Goal: Information Seeking & Learning: Learn about a topic

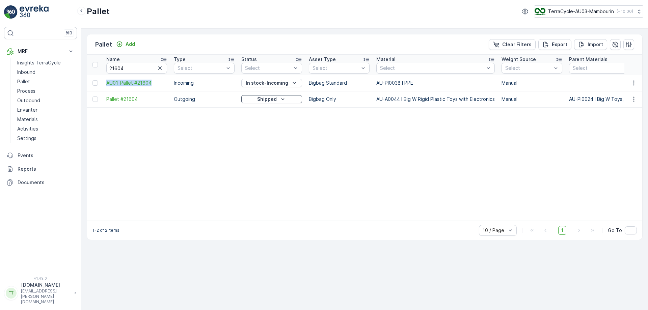
click at [573, 7] on button "TerraCycle-AU03-Mambourin ( +10:00 )" at bounding box center [589, 11] width 108 height 12
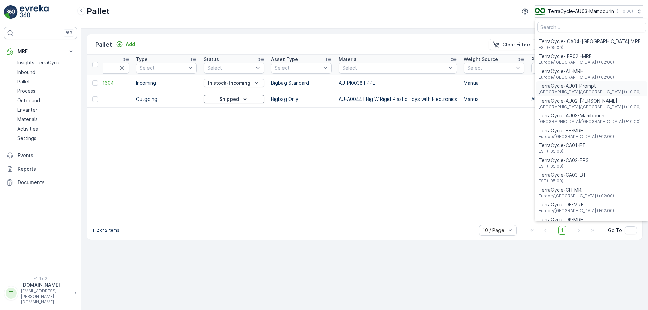
click at [561, 92] on span "Australia/Sydney (+10:00)" at bounding box center [590, 91] width 102 height 5
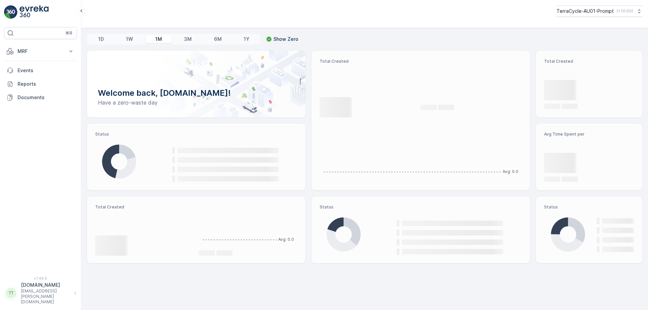
click at [50, 52] on p "MRF" at bounding box center [41, 51] width 46 height 7
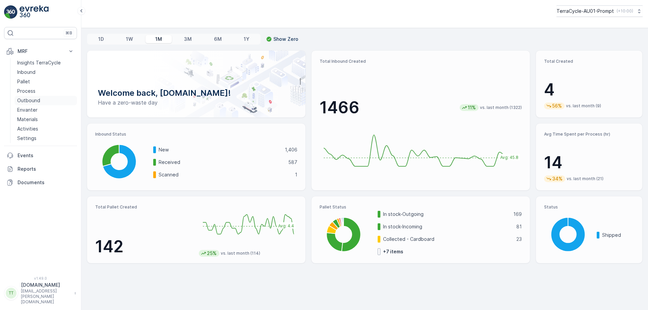
click at [28, 98] on p "Outbound" at bounding box center [28, 100] width 23 height 7
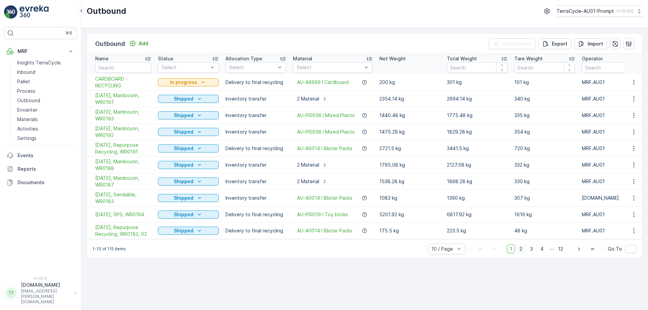
click at [520, 254] on span "2" at bounding box center [521, 249] width 9 height 9
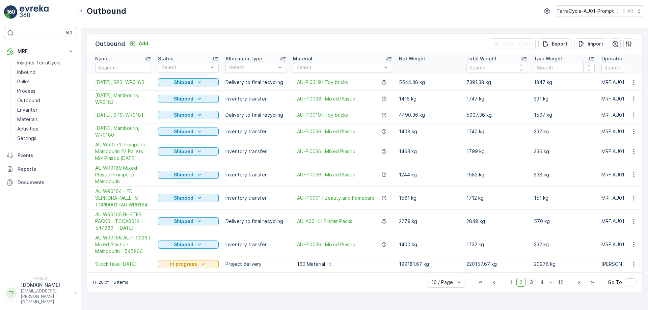
click at [535, 286] on span "3" at bounding box center [531, 282] width 9 height 9
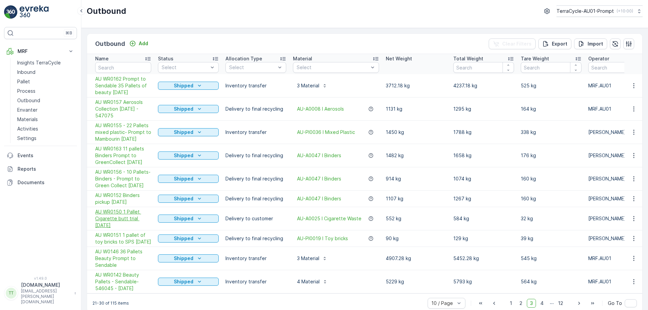
click at [110, 216] on span "AU WR0150 1 Pallet Cigarette butt trial 23.4.2025" at bounding box center [123, 219] width 56 height 20
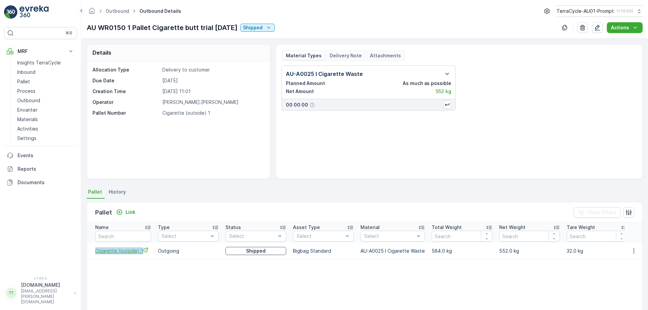
drag, startPoint x: 92, startPoint y: 251, endPoint x: 140, endPoint y: 252, distance: 49.0
click at [140, 252] on td "Cigarette (outside) 1" at bounding box center [121, 251] width 68 height 16
copy span "Cigarette (outside) 1"
click at [245, 276] on table "Name Type Select Status Select Asset Type Select Material Select Total Weight N…" at bounding box center [368, 305] width 562 height 164
click at [569, 9] on p "TerraCycle-AU01-Prompt" at bounding box center [584, 11] width 57 height 7
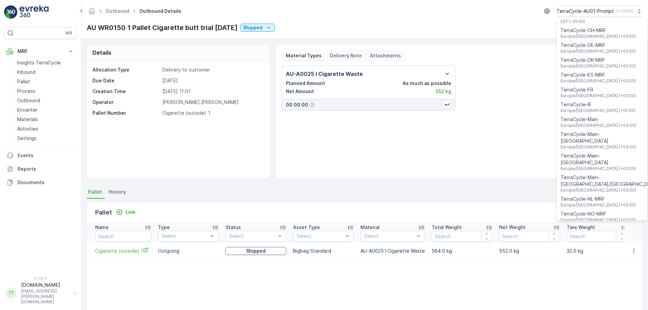
scroll to position [220, 0]
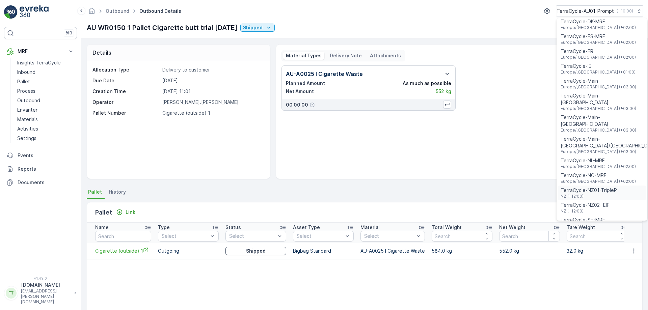
click at [594, 187] on span "TerraCycle-NZ01-TripleP" at bounding box center [589, 190] width 56 height 7
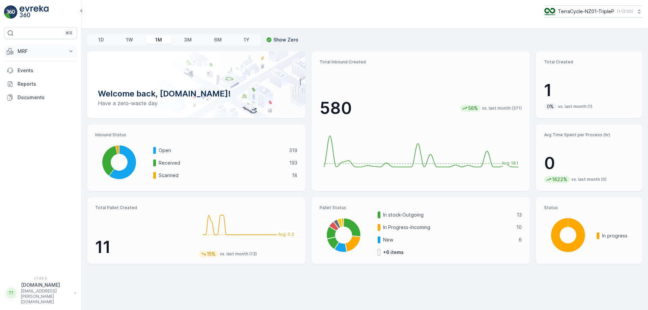
click at [63, 54] on p "MRF" at bounding box center [41, 51] width 46 height 7
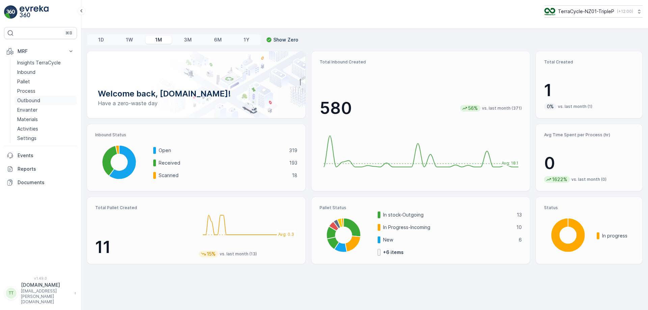
click at [22, 99] on p "Outbound" at bounding box center [28, 100] width 23 height 7
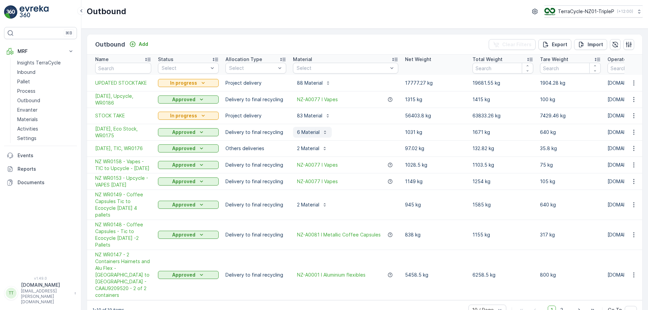
click at [319, 132] on p "6 Material" at bounding box center [308, 132] width 23 height 7
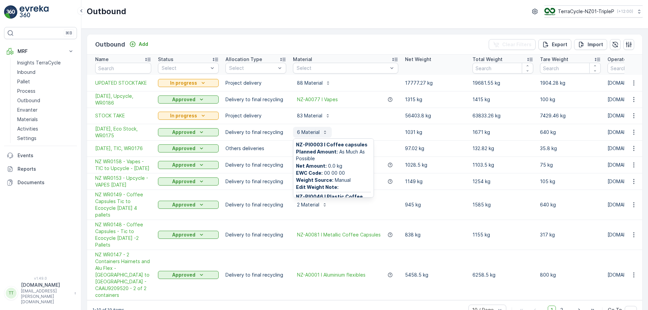
click at [319, 132] on p "6 Material" at bounding box center [308, 132] width 23 height 7
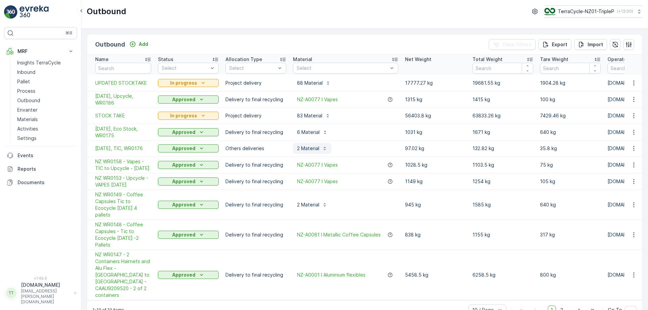
click at [319, 147] on div "2 Material" at bounding box center [312, 148] width 30 height 7
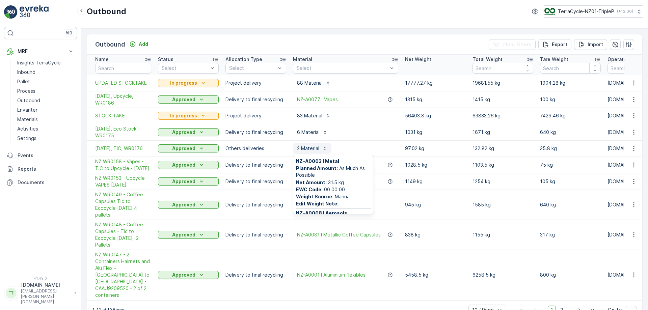
click at [319, 147] on p "2 Material" at bounding box center [308, 148] width 22 height 7
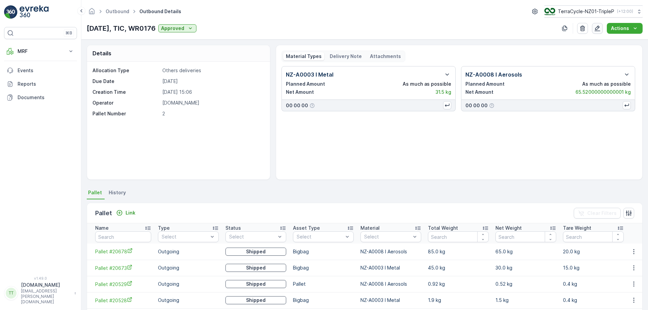
click at [601, 29] on icon "button" at bounding box center [597, 28] width 7 height 7
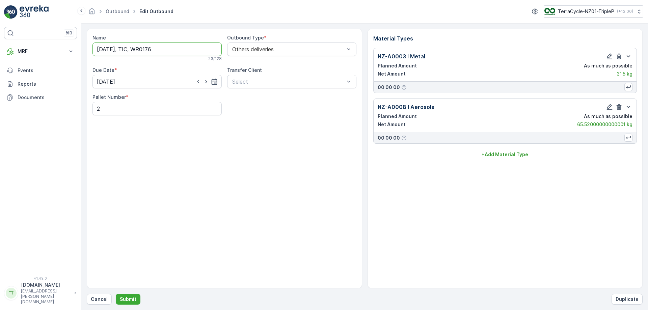
click at [139, 49] on input "[DATE], TIC, WR0176" at bounding box center [157, 50] width 129 height 14
click at [130, 49] on input "[DATE], TIC, WR0176" at bounding box center [157, 50] width 129 height 14
type input "[DATE], Metals TIC, WR0176"
click at [128, 300] on p "Submit" at bounding box center [128, 299] width 17 height 7
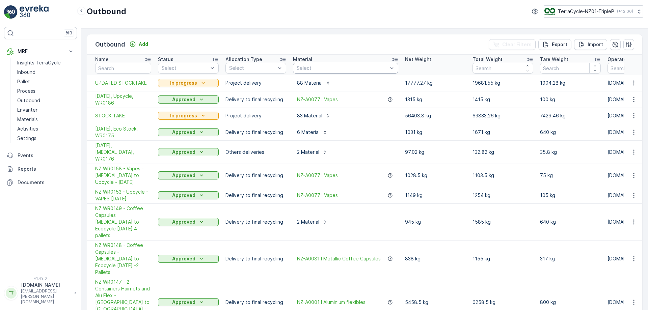
click at [329, 67] on div at bounding box center [342, 68] width 93 height 5
click at [33, 81] on link "Pallet" at bounding box center [46, 81] width 62 height 9
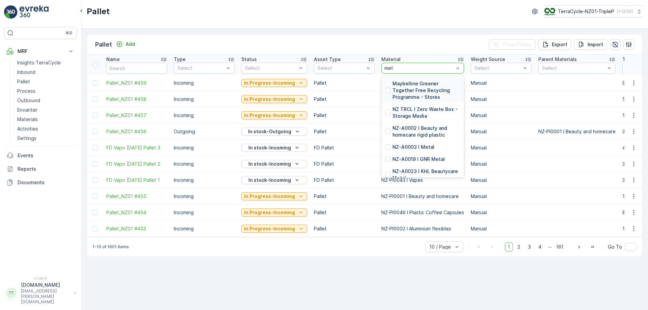
type input "metal"
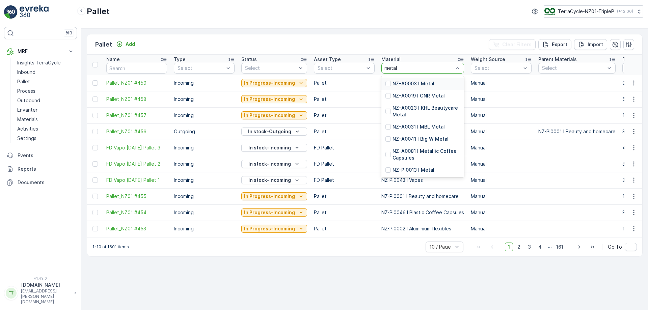
click at [396, 81] on p "NZ-A0003 I Metal" at bounding box center [414, 83] width 42 height 7
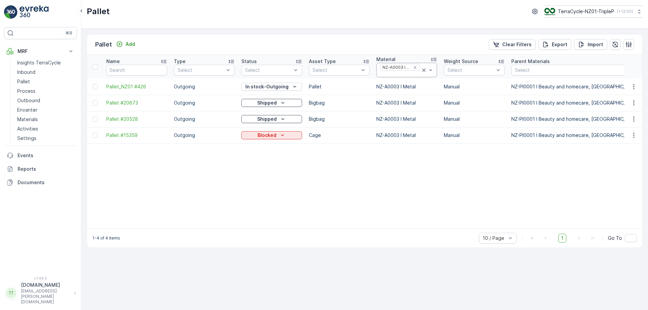
click at [405, 75] on div at bounding box center [400, 74] width 41 height 5
type input "aeroso"
click at [399, 91] on p "NZ-A0008 I Aerosols" at bounding box center [411, 91] width 46 height 14
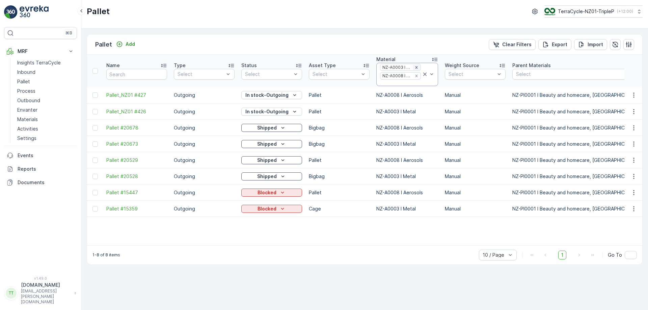
click at [416, 69] on icon "Remove NZ-A0003 I Metal" at bounding box center [416, 67] width 5 height 5
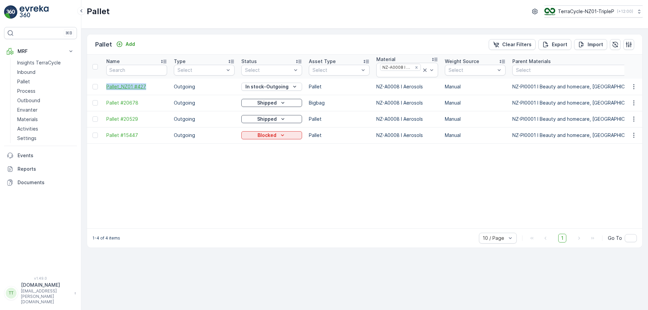
drag, startPoint x: 105, startPoint y: 85, endPoint x: 152, endPoint y: 88, distance: 46.7
click at [152, 88] on td "Pallet_NZ01 #427" at bounding box center [137, 87] width 68 height 16
copy span "Pallet_NZ01 #427"
click at [405, 75] on div at bounding box center [401, 74] width 42 height 5
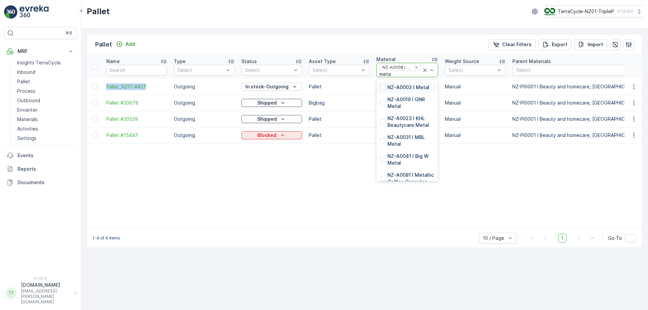
type input "metal"
click at [399, 87] on p "NZ-A0003 I Metal" at bounding box center [409, 87] width 42 height 7
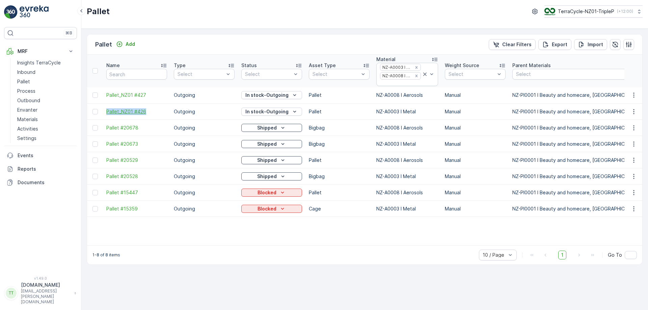
drag, startPoint x: 105, startPoint y: 111, endPoint x: 152, endPoint y: 111, distance: 46.9
click at [152, 111] on td "Pallet_NZ01 #426" at bounding box center [137, 112] width 68 height 16
copy span "Pallet_NZ01 #426"
click at [33, 92] on p "Process" at bounding box center [26, 91] width 18 height 7
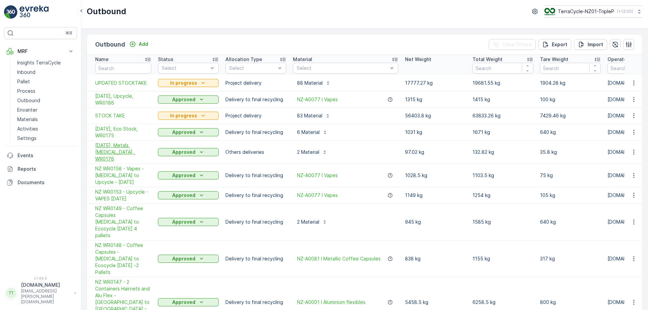
click at [128, 146] on span "13/05/2025, Metals TIC, WR0176" at bounding box center [123, 152] width 56 height 20
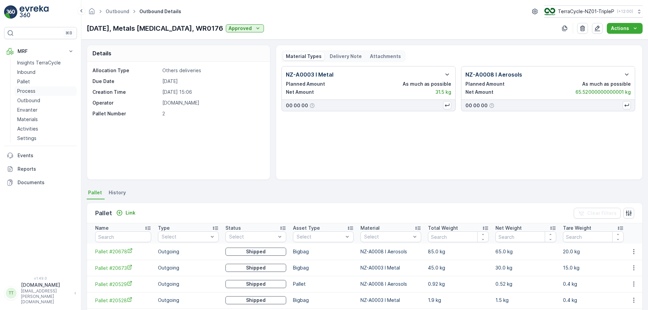
click at [36, 93] on link "Process" at bounding box center [46, 90] width 62 height 9
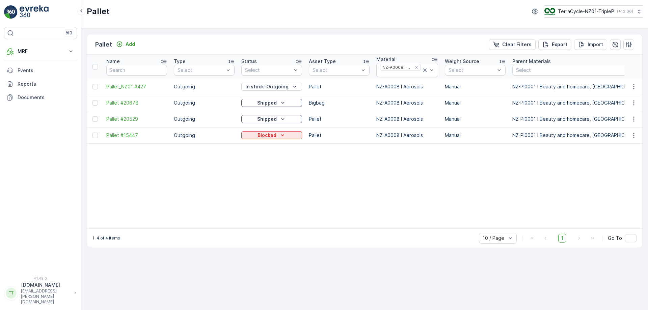
click at [42, 44] on div "⌘B MRF Insights TerraCycle Inbound Pallet Process Outbound Envanter Materials A…" at bounding box center [40, 147] width 73 height 241
click at [35, 49] on p "MRF" at bounding box center [41, 51] width 46 height 7
click at [27, 90] on p "Process" at bounding box center [26, 91] width 18 height 7
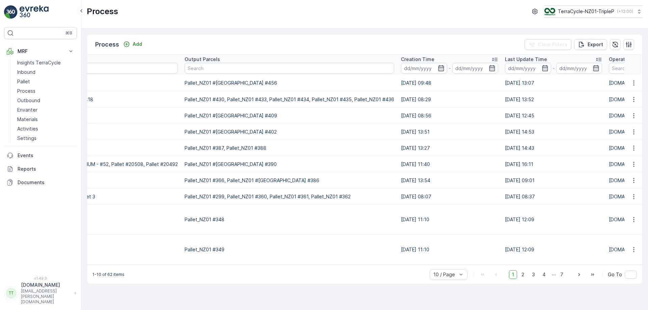
scroll to position [0, 365]
click at [366, 69] on input "text" at bounding box center [289, 68] width 210 height 11
paste input "Pallet_NZ01 #427"
type input "Pallet_NZ01 #427"
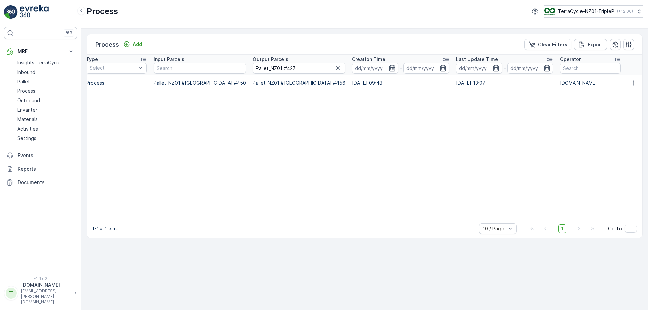
scroll to position [0, 175]
click at [345, 67] on input "Pallet_NZ01 #427" at bounding box center [299, 68] width 93 height 11
paste input "6"
type input "Pallet_NZ01 #426"
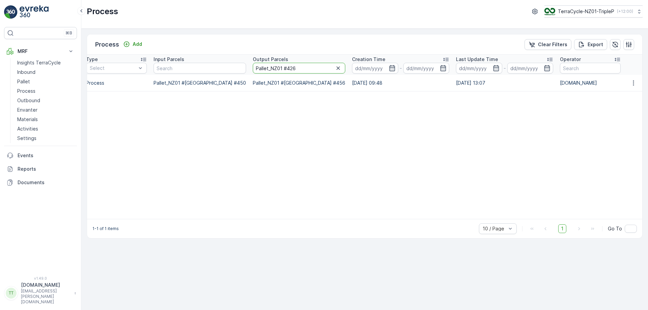
click at [345, 67] on input "Pallet_NZ01 #426" at bounding box center [299, 68] width 93 height 11
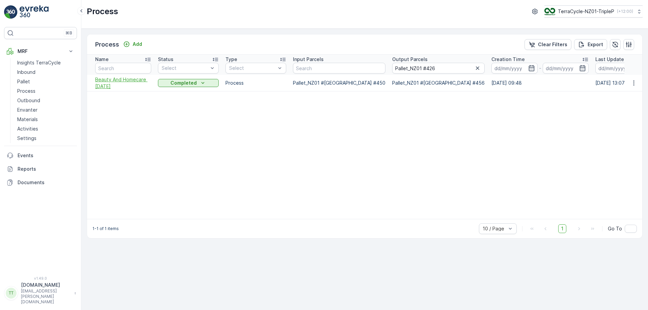
click at [107, 83] on span "Beauty And Homecare 31/7/25" at bounding box center [123, 83] width 56 height 14
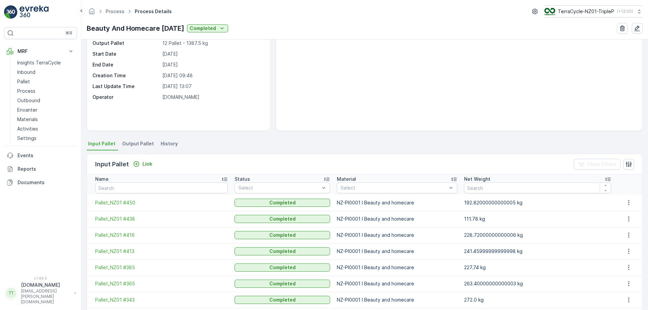
scroll to position [49, 0]
click at [144, 146] on span "Output Pallet" at bounding box center [138, 143] width 32 height 7
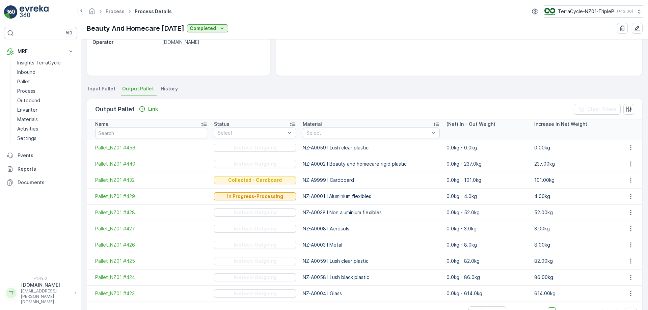
scroll to position [104, 0]
drag, startPoint x: 91, startPoint y: 243, endPoint x: 134, endPoint y: 245, distance: 43.6
click at [134, 245] on td "Pallet_NZ01 #426" at bounding box center [149, 245] width 124 height 16
copy span "Pallet_NZ01 #426"
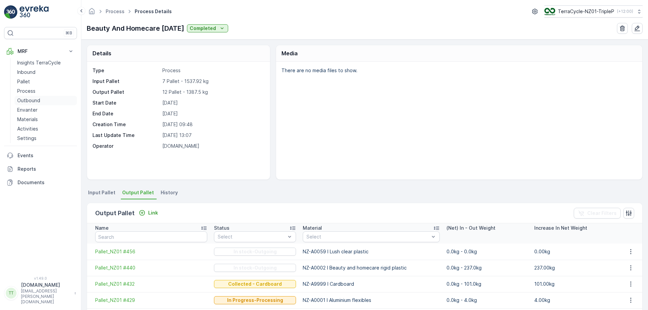
click at [33, 99] on p "Outbound" at bounding box center [28, 100] width 23 height 7
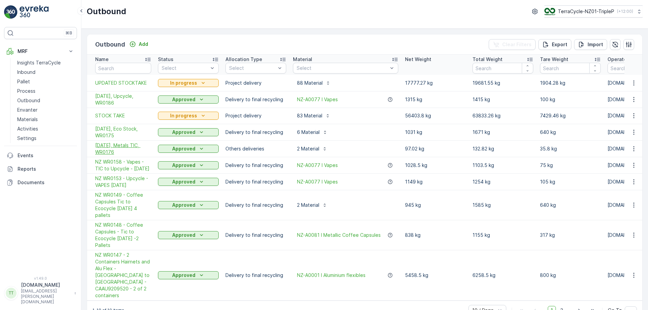
click at [114, 143] on span "13/05/2025, Metals TIC, WR0176" at bounding box center [123, 149] width 56 height 14
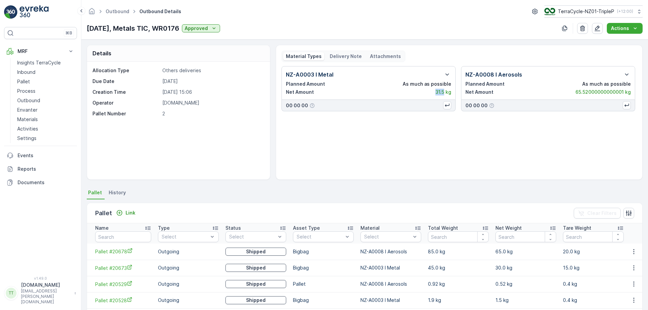
drag, startPoint x: 434, startPoint y: 90, endPoint x: 443, endPoint y: 93, distance: 9.2
click at [443, 93] on div "Net Amount 31.5 kg" at bounding box center [368, 92] width 165 height 7
copy p "31.5"
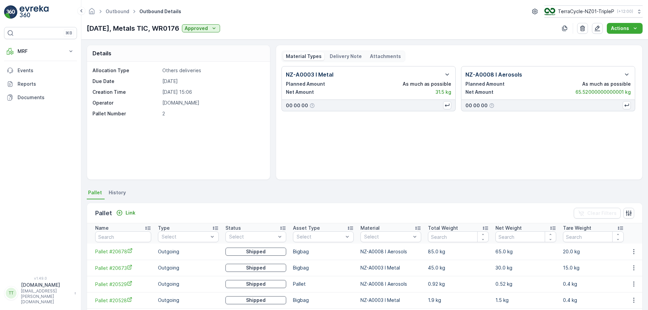
click at [40, 58] on div "MRF Insights TerraCycle Inbound Pallet Process Outbound Envanter Materials Acti…" at bounding box center [40, 75] width 73 height 60
click at [45, 55] on button "MRF" at bounding box center [40, 52] width 73 height 14
click at [48, 89] on link "Process" at bounding box center [46, 90] width 62 height 9
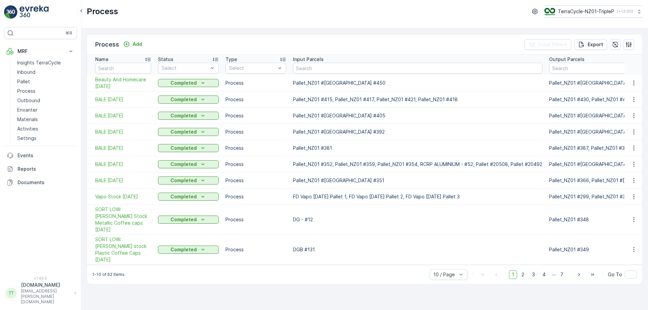
click at [538, 270] on span "3" at bounding box center [533, 274] width 9 height 9
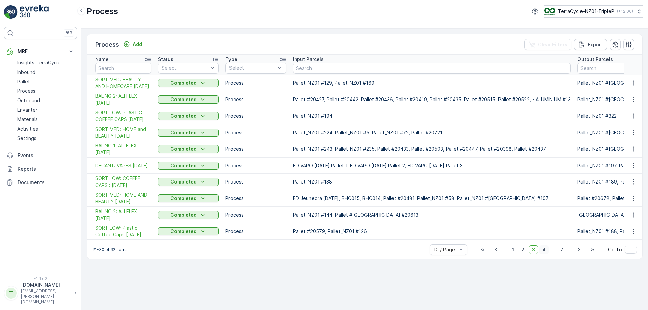
click at [544, 254] on span "4" at bounding box center [544, 249] width 9 height 9
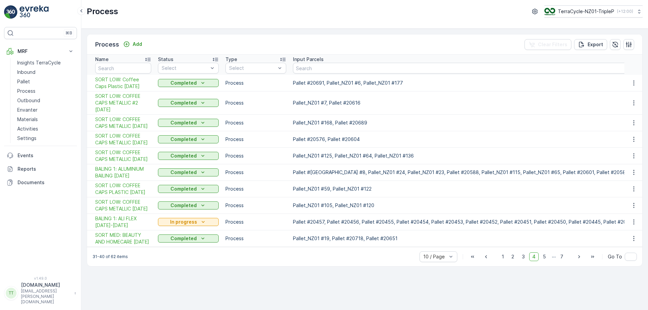
click at [545, 261] on span "5" at bounding box center [544, 257] width 9 height 9
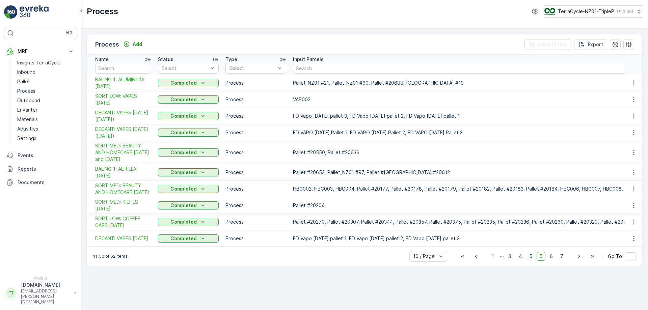
click at [532, 261] on span "5" at bounding box center [531, 256] width 9 height 9
click at [520, 261] on span "4" at bounding box center [520, 256] width 9 height 9
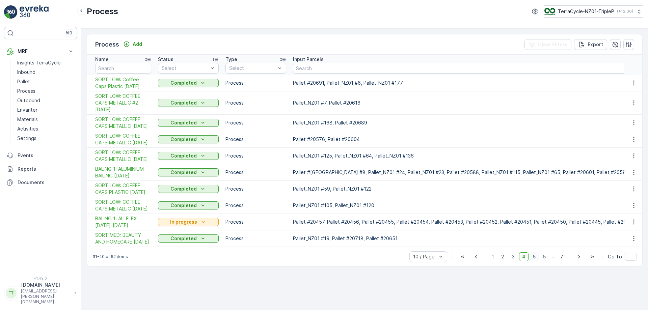
click at [534, 261] on span "5" at bounding box center [534, 257] width 9 height 9
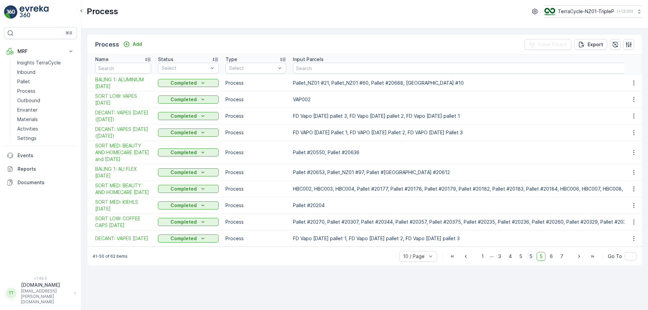
click at [532, 261] on span "5" at bounding box center [531, 256] width 9 height 9
click at [511, 261] on span "4" at bounding box center [510, 256] width 9 height 9
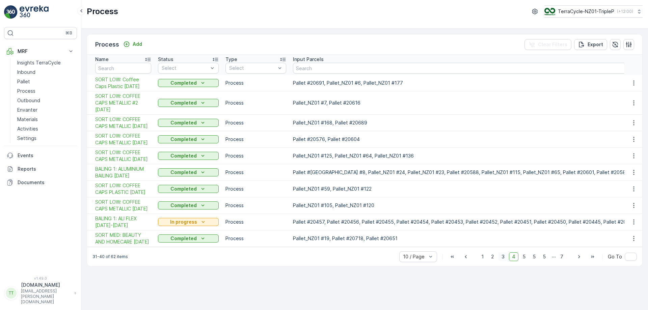
click at [502, 261] on span "3" at bounding box center [503, 257] width 9 height 9
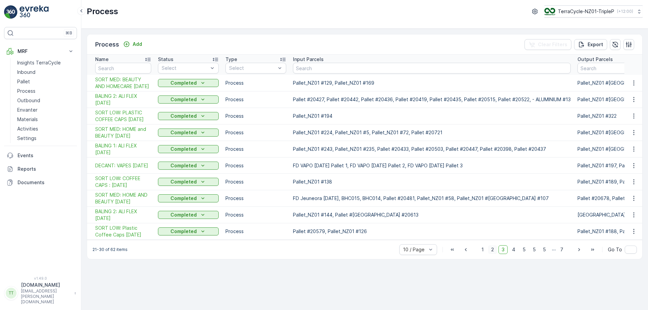
click at [496, 254] on span "2" at bounding box center [492, 249] width 9 height 9
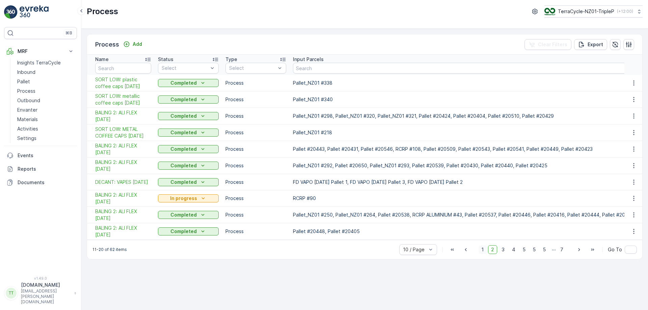
click at [482, 251] on span "1" at bounding box center [483, 249] width 8 height 9
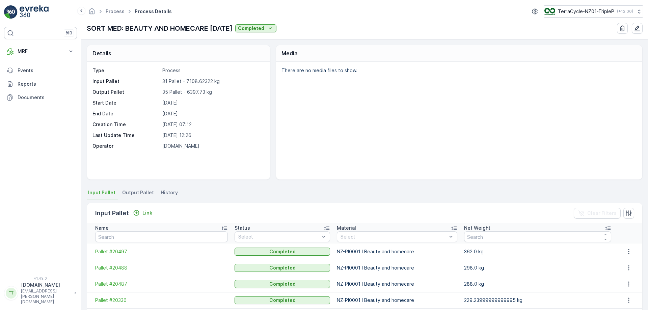
click at [130, 193] on span "Output Pallet" at bounding box center [138, 192] width 32 height 7
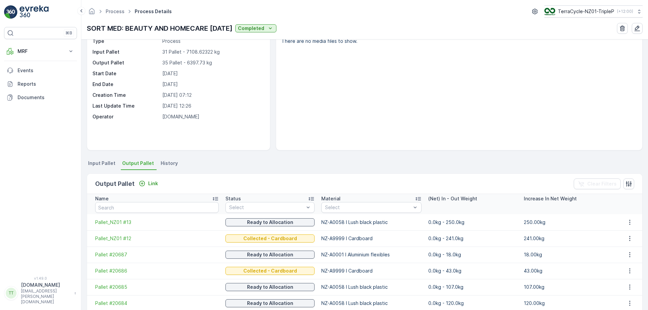
scroll to position [30, 0]
click at [363, 208] on div at bounding box center [367, 207] width 87 height 5
type input "metal"
click at [372, 188] on div "Output Pallet Link Clear Filters" at bounding box center [364, 184] width 555 height 20
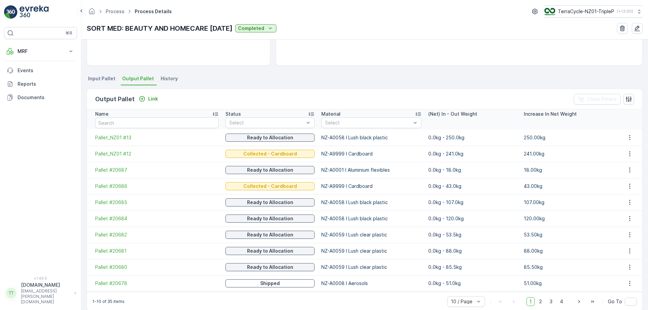
scroll to position [124, 0]
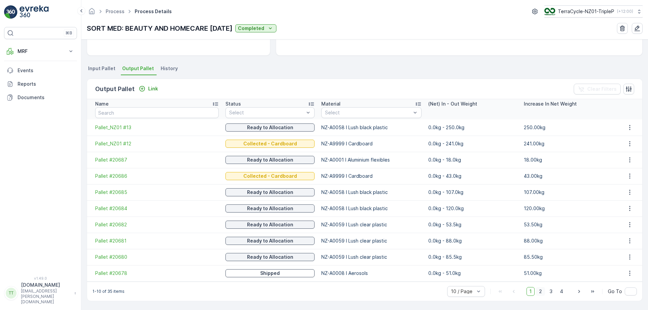
click at [541, 293] on span "2" at bounding box center [540, 291] width 9 height 9
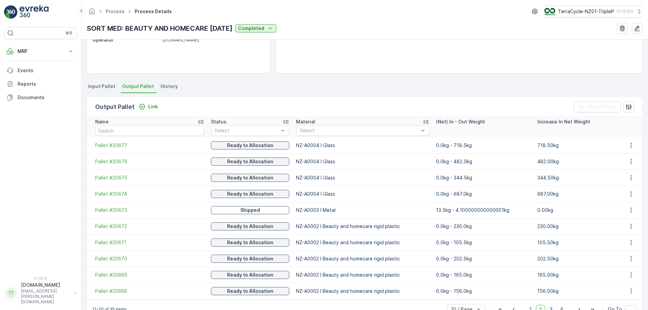
scroll to position [124, 0]
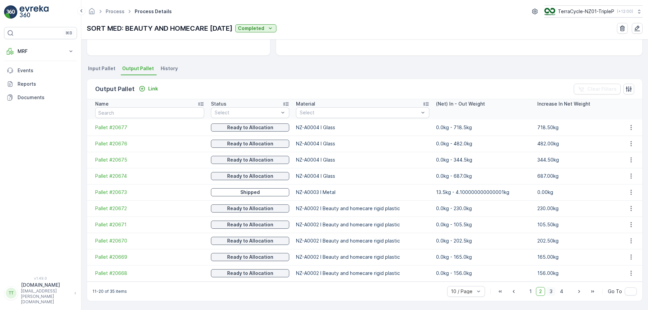
click at [552, 291] on span "3" at bounding box center [551, 291] width 9 height 9
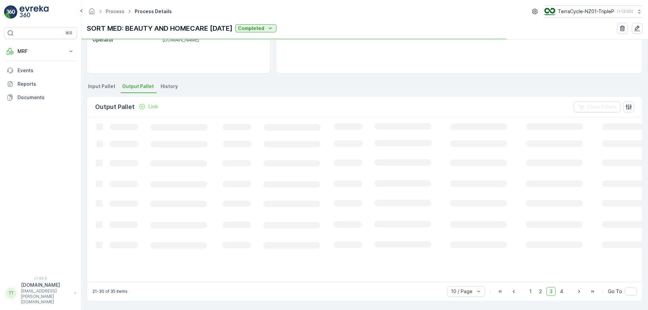
scroll to position [124, 0]
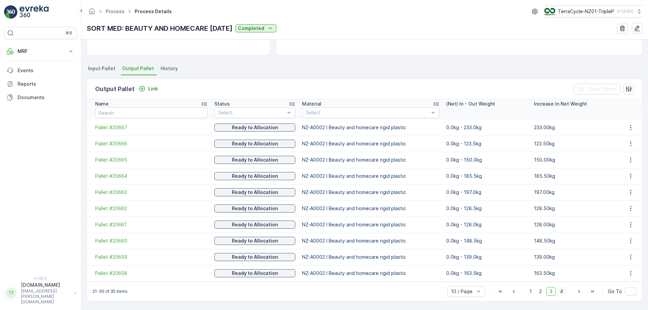
click at [562, 292] on span "4" at bounding box center [561, 291] width 9 height 9
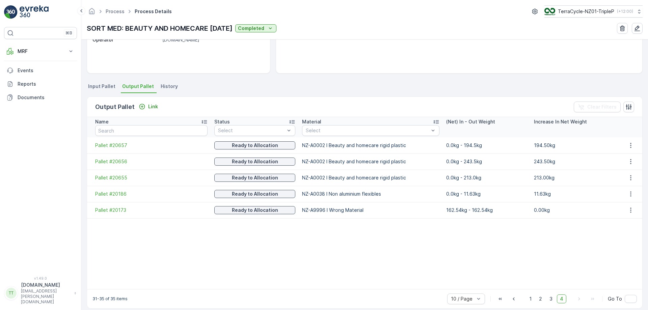
scroll to position [114, 0]
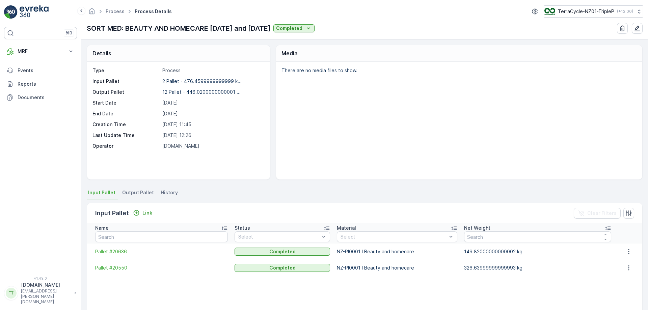
click at [136, 194] on span "Output Pallet" at bounding box center [138, 192] width 32 height 7
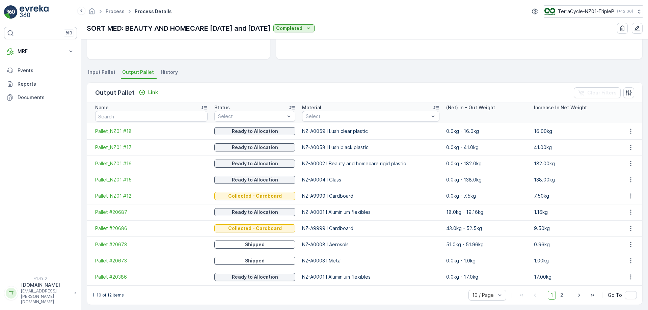
scroll to position [124, 0]
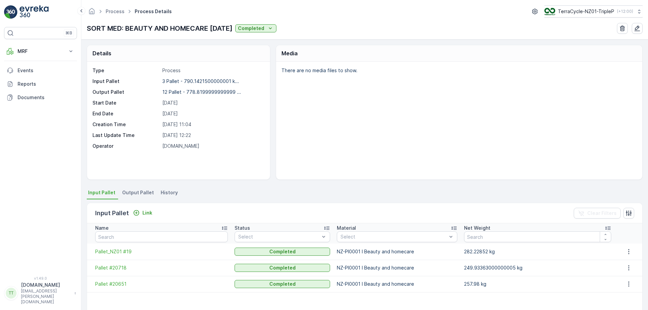
click at [139, 195] on span "Output Pallet" at bounding box center [138, 192] width 32 height 7
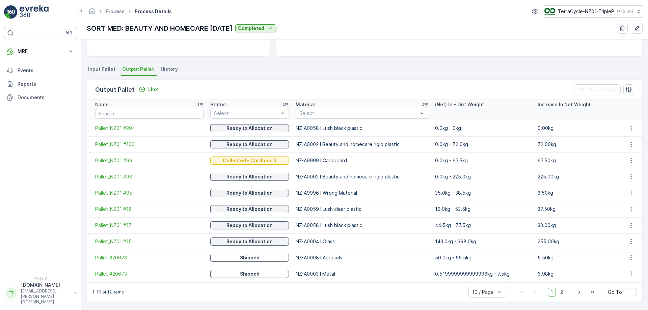
scroll to position [124, 0]
click at [563, 293] on span "2" at bounding box center [561, 291] width 9 height 9
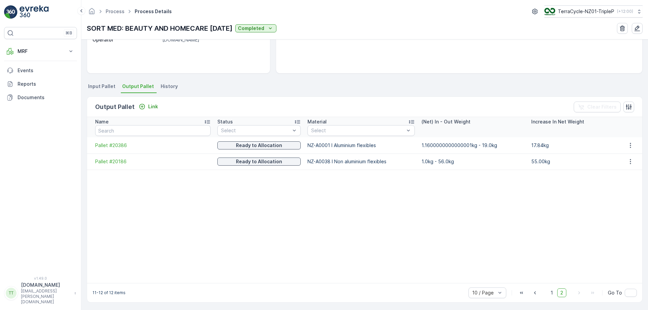
scroll to position [108, 0]
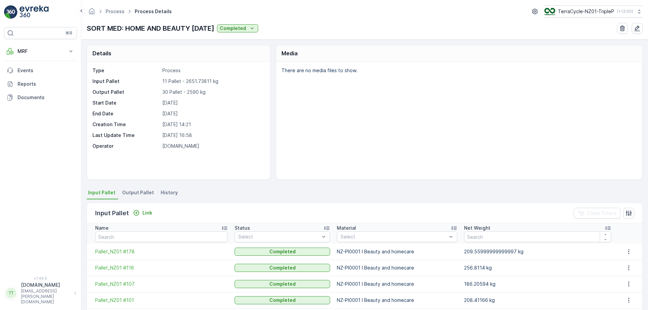
click at [139, 194] on span "Output Pallet" at bounding box center [138, 192] width 32 height 7
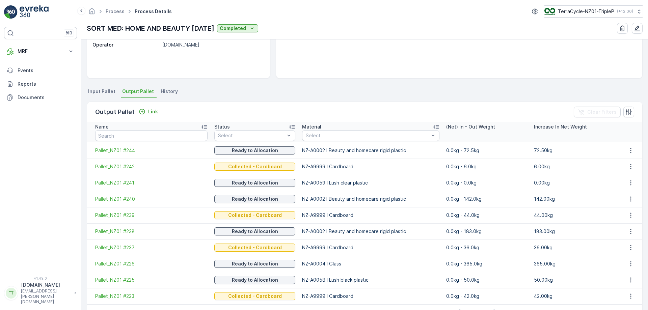
scroll to position [124, 0]
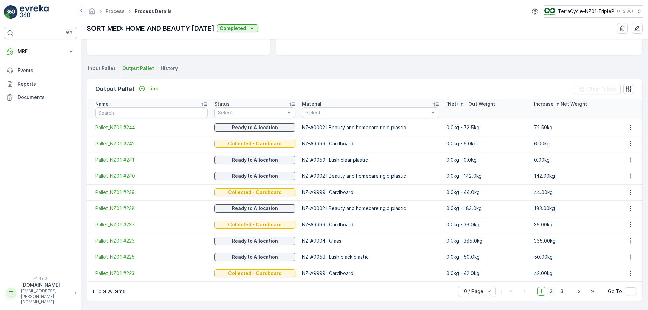
click at [551, 290] on span "2" at bounding box center [551, 291] width 9 height 9
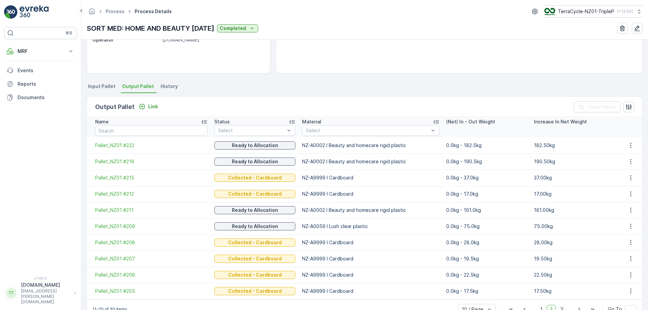
scroll to position [124, 0]
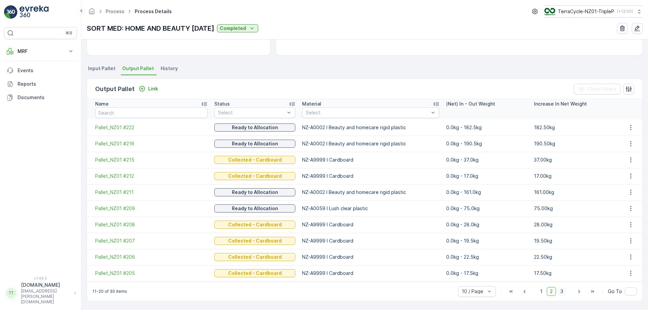
click at [563, 292] on span "3" at bounding box center [561, 291] width 9 height 9
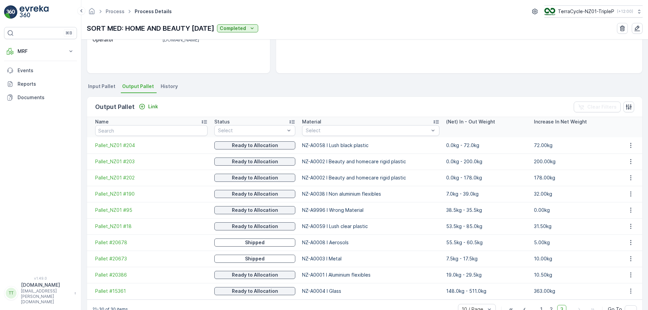
scroll to position [124, 0]
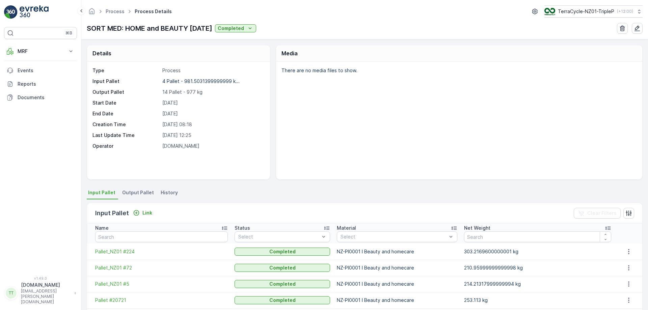
click at [140, 190] on span "Output Pallet" at bounding box center [138, 192] width 32 height 7
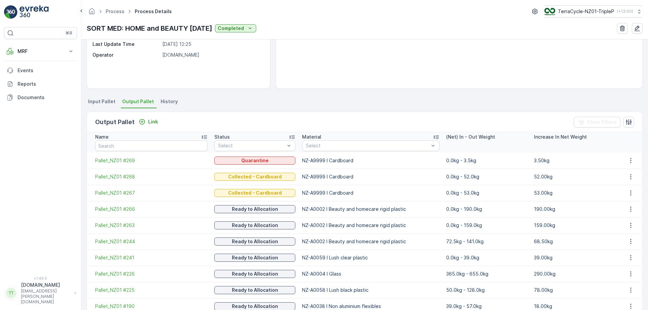
scroll to position [124, 0]
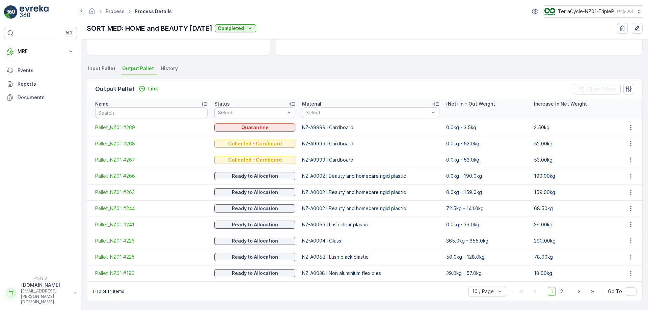
click at [564, 292] on span "2" at bounding box center [561, 291] width 9 height 9
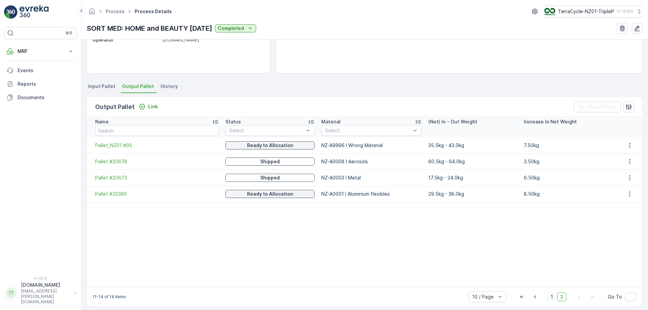
scroll to position [112, 0]
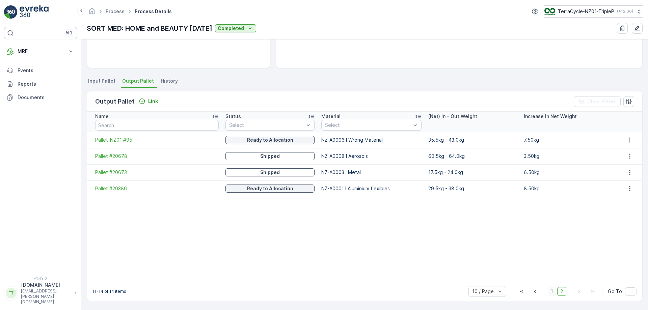
click at [551, 291] on span "1" at bounding box center [552, 291] width 8 height 9
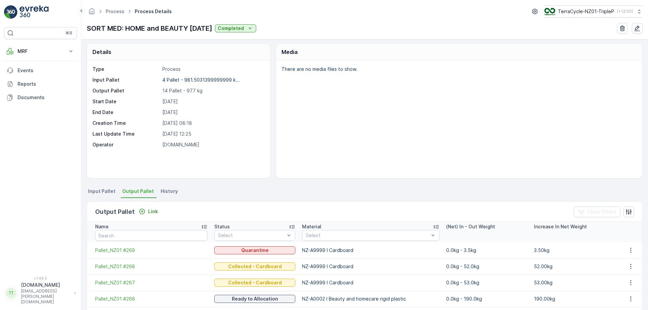
scroll to position [1, 0]
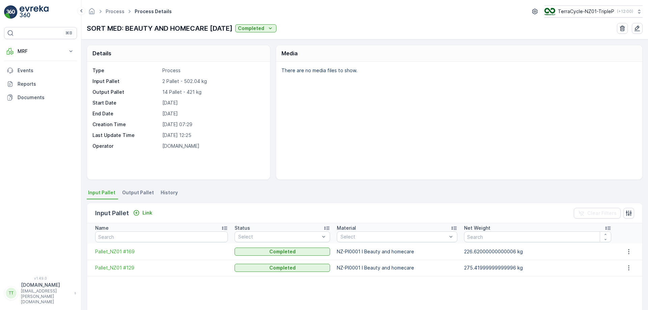
scroll to position [45, 0]
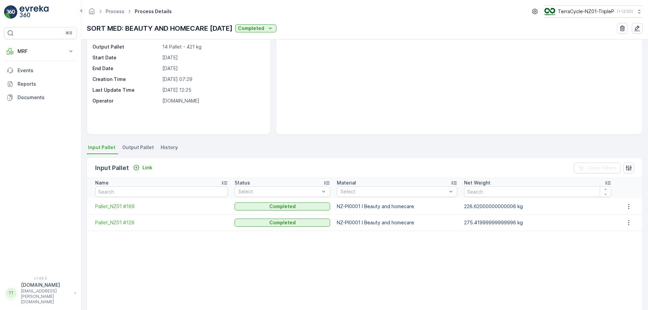
click at [134, 149] on span "Output Pallet" at bounding box center [138, 147] width 32 height 7
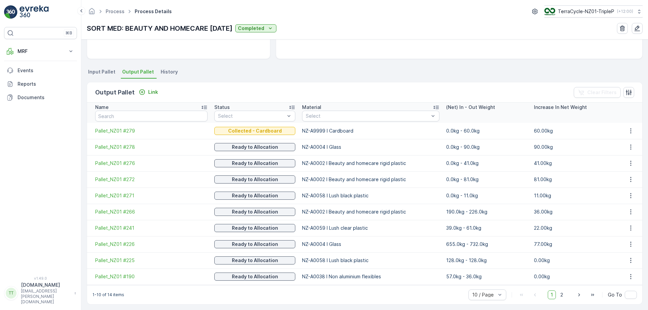
scroll to position [124, 0]
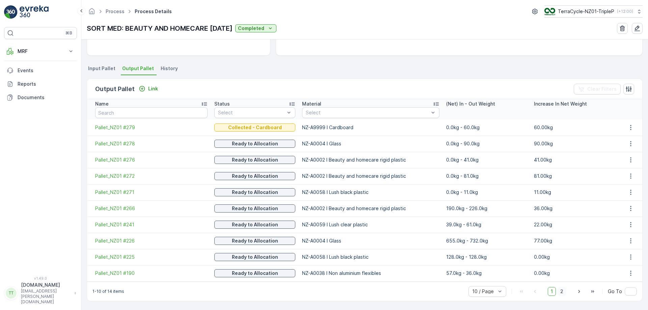
click at [560, 292] on span "2" at bounding box center [561, 291] width 9 height 9
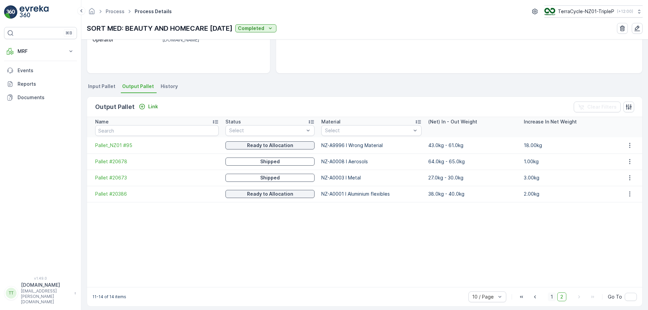
scroll to position [112, 0]
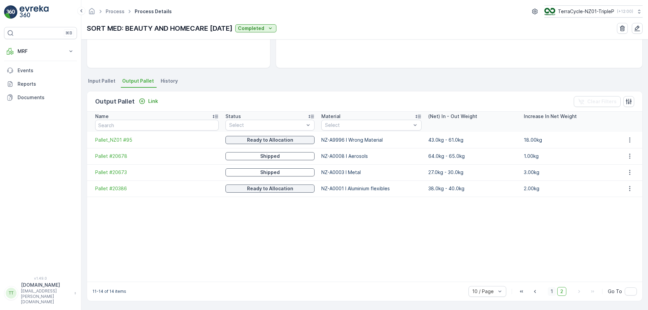
click at [550, 292] on span "1" at bounding box center [552, 291] width 8 height 9
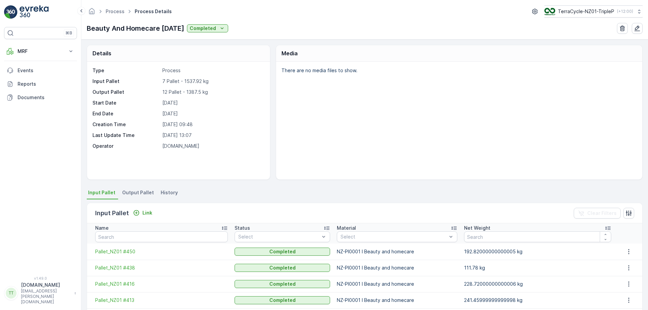
click at [125, 194] on span "Output Pallet" at bounding box center [138, 192] width 32 height 7
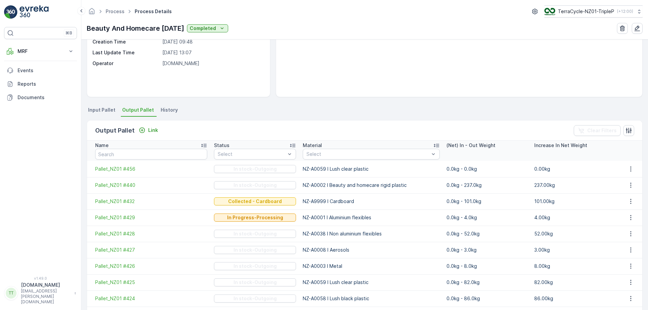
scroll to position [124, 0]
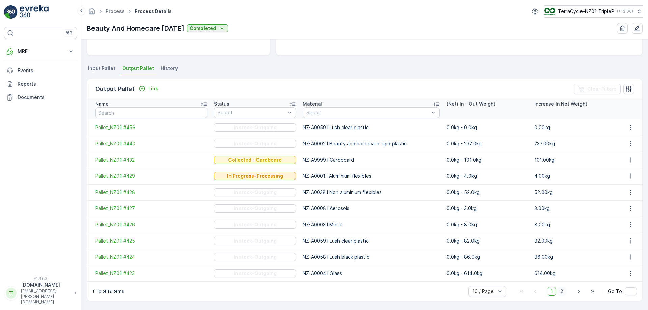
click at [560, 290] on span "2" at bounding box center [561, 291] width 9 height 9
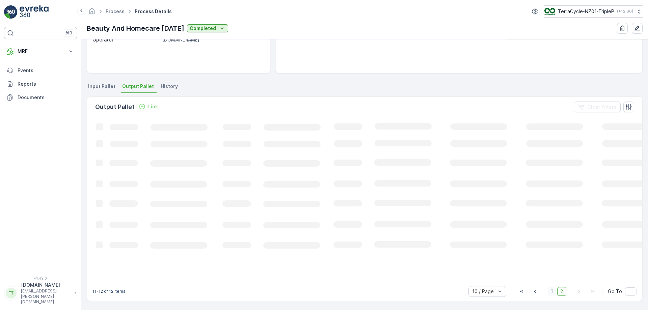
scroll to position [108, 0]
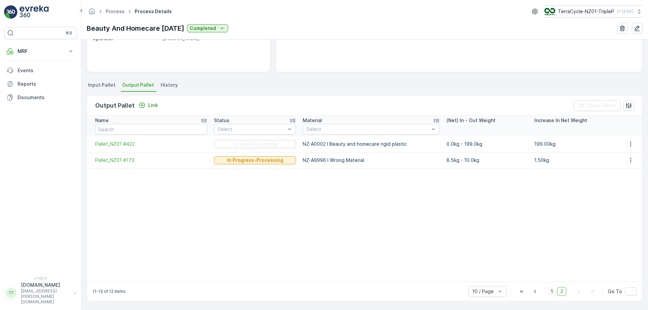
click at [552, 292] on span "1" at bounding box center [552, 291] width 8 height 9
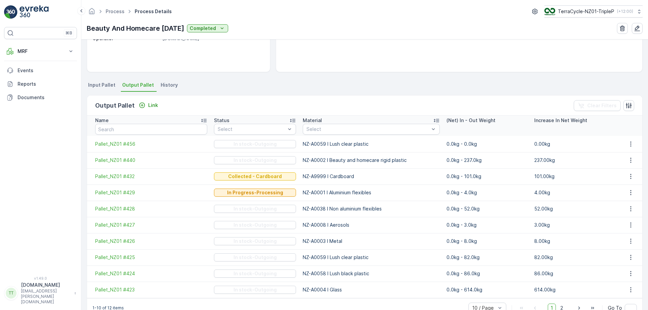
scroll to position [124, 0]
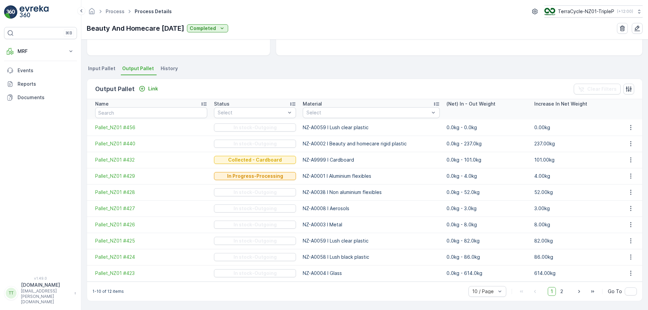
click at [414, 72] on ul "Input Pallet Output Pallet History" at bounding box center [365, 69] width 556 height 11
